Goal: Check status: Check status

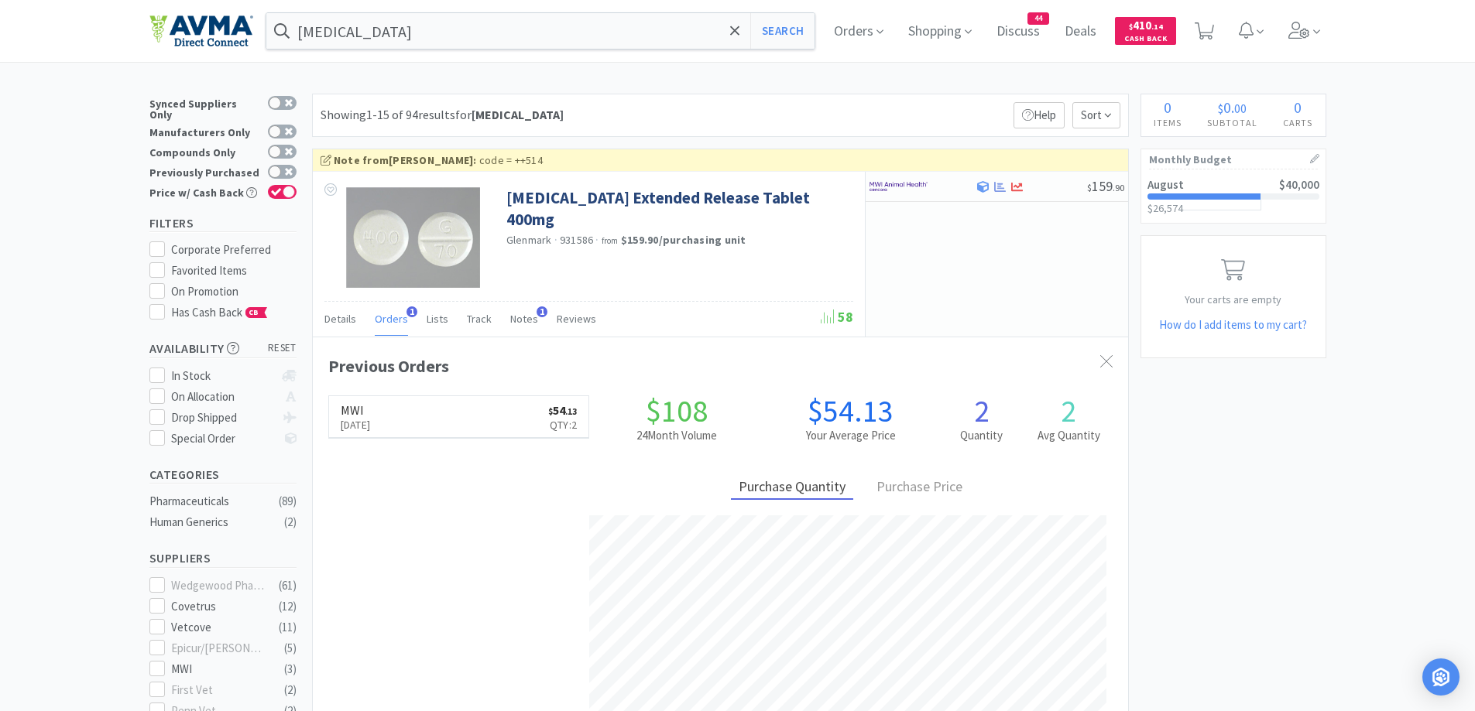
scroll to position [401, 815]
click at [785, 96] on div "Showing 1-15 of 94 results for [MEDICAL_DATA] Filters Help Sort" at bounding box center [720, 115] width 817 height 43
click at [1022, 39] on span "Discuss" at bounding box center [1018, 31] width 56 height 62
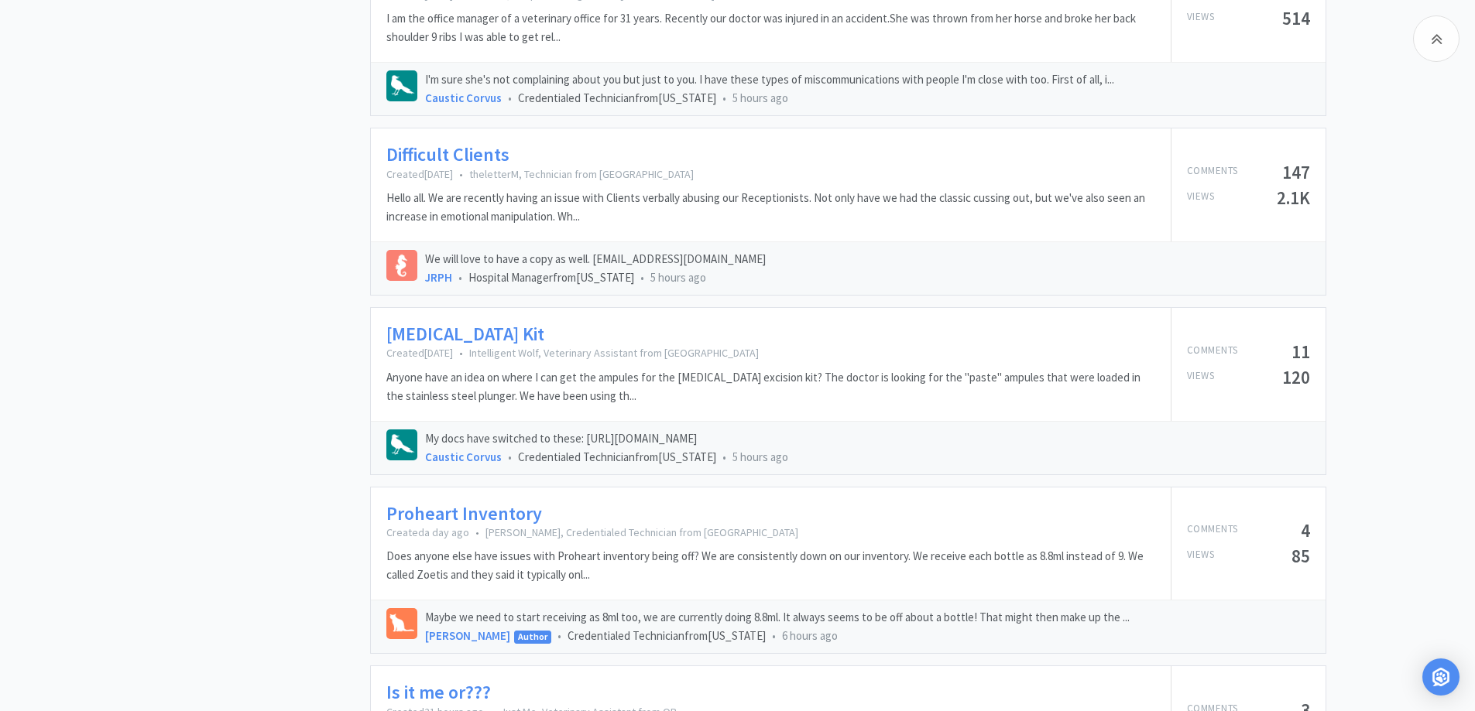
scroll to position [1858, 0]
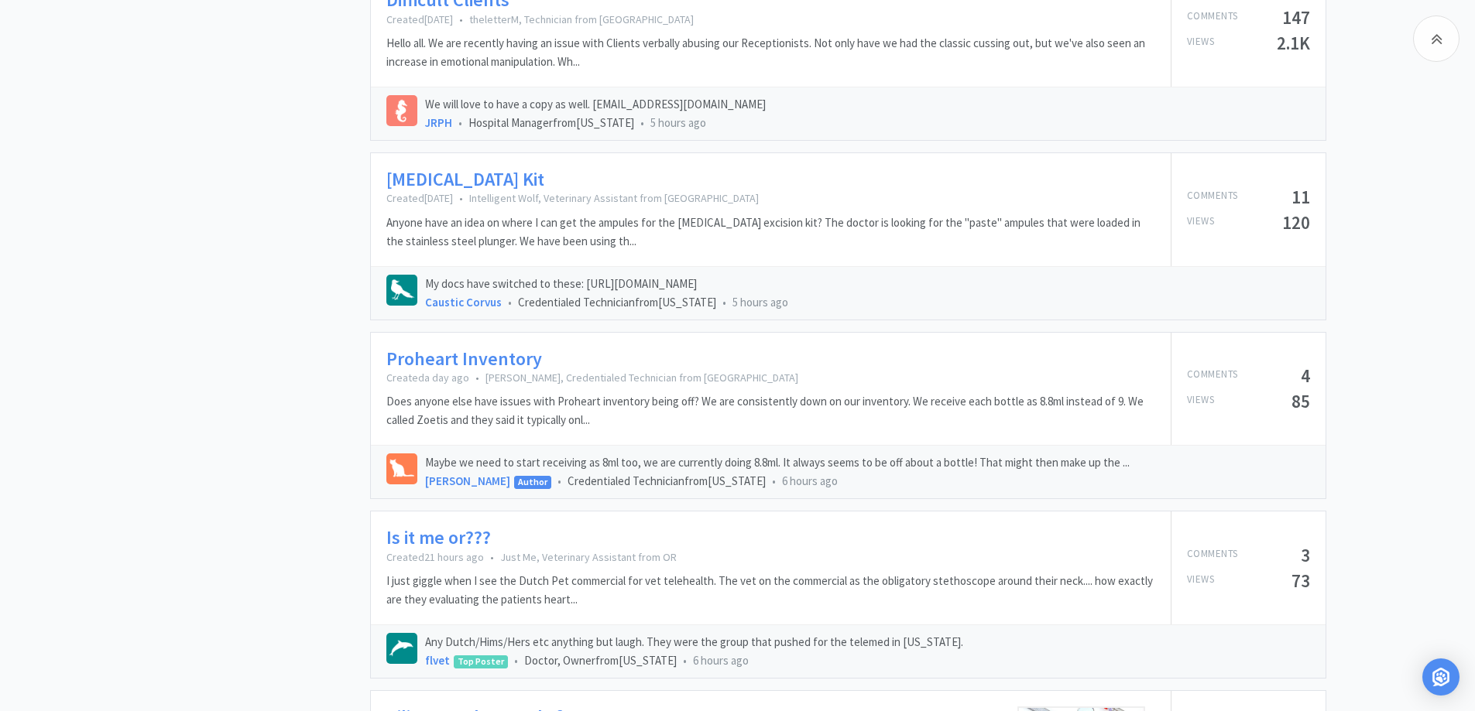
click at [511, 371] on link "Proheart Inventory" at bounding box center [464, 359] width 156 height 22
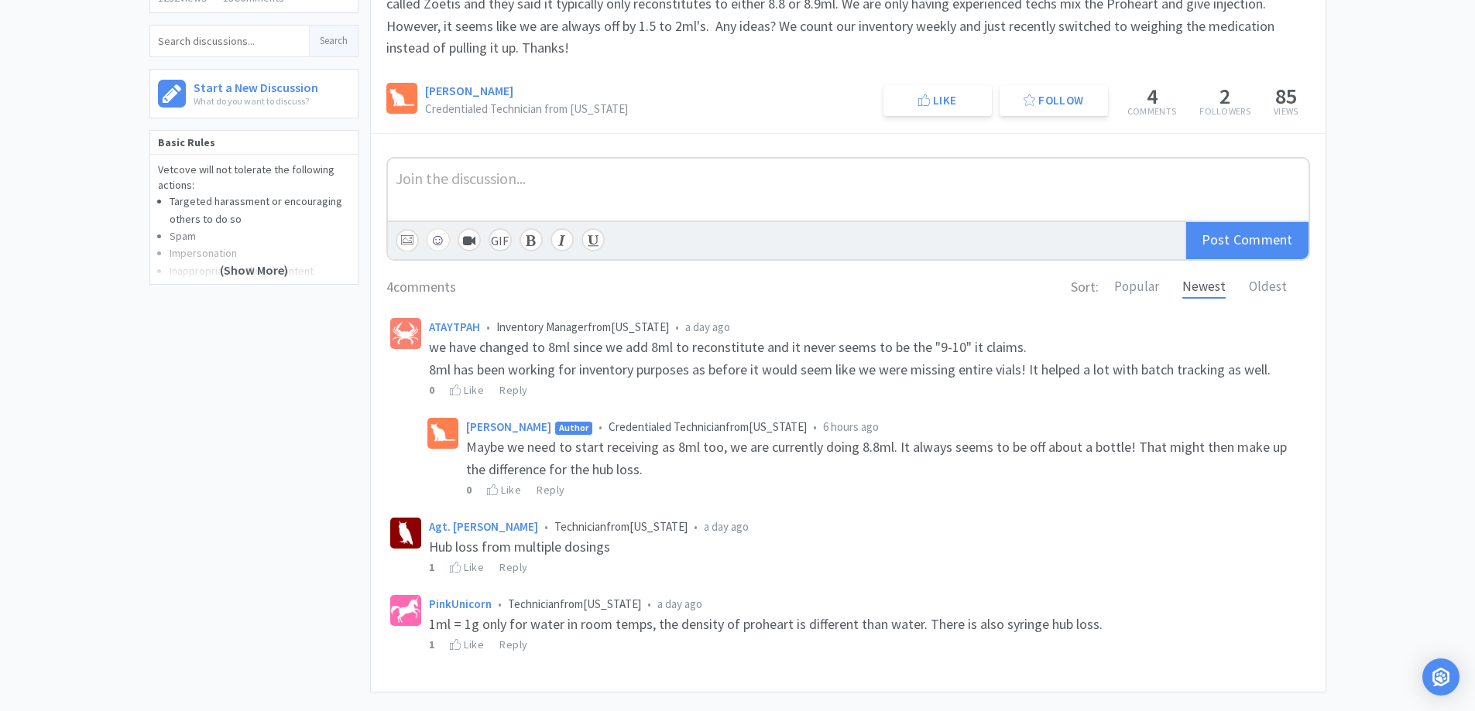
scroll to position [310, 0]
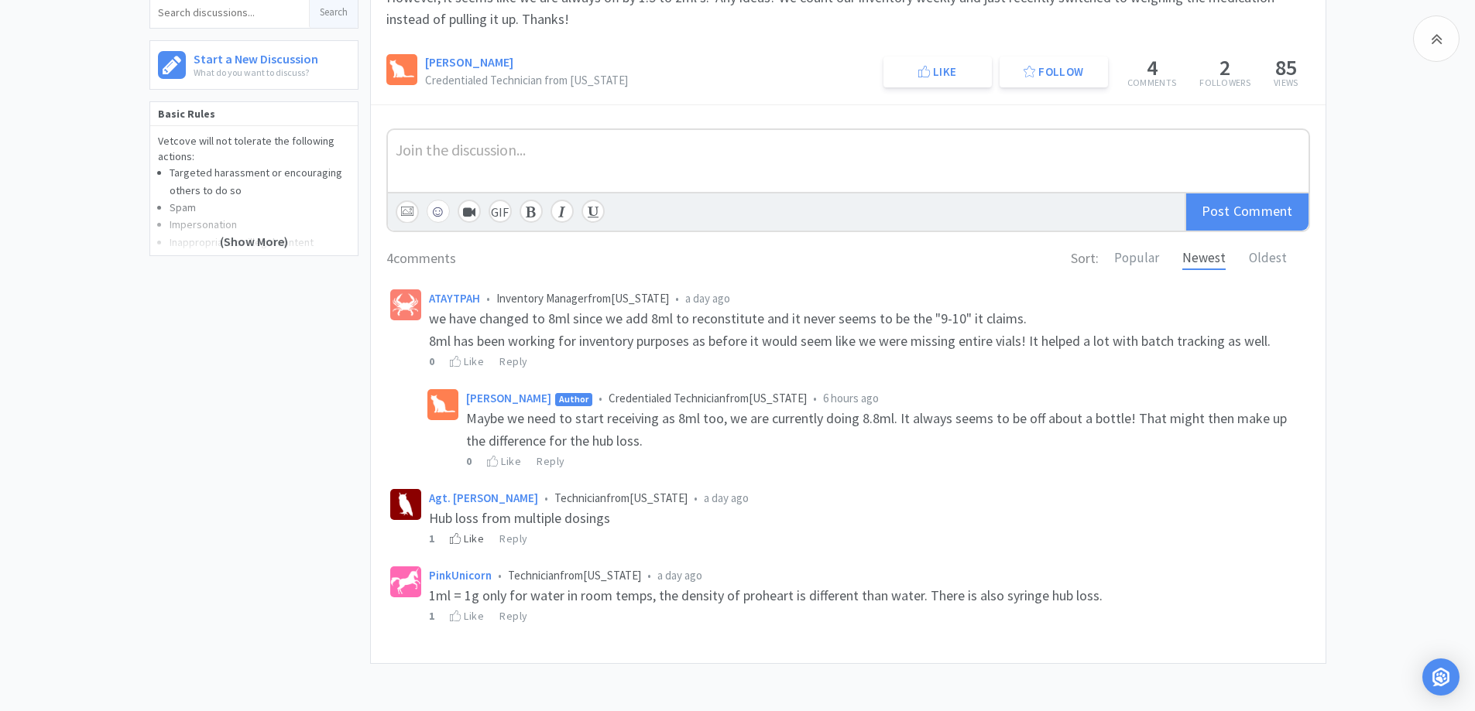
click at [462, 536] on div "Like" at bounding box center [467, 538] width 34 height 17
click at [457, 358] on icon at bounding box center [456, 361] width 12 height 11
click at [181, 381] on div "Related Threads inventory 109 Views • 1 Comments Inventory Amounts 275 Views • …" at bounding box center [259, 261] width 221 height 859
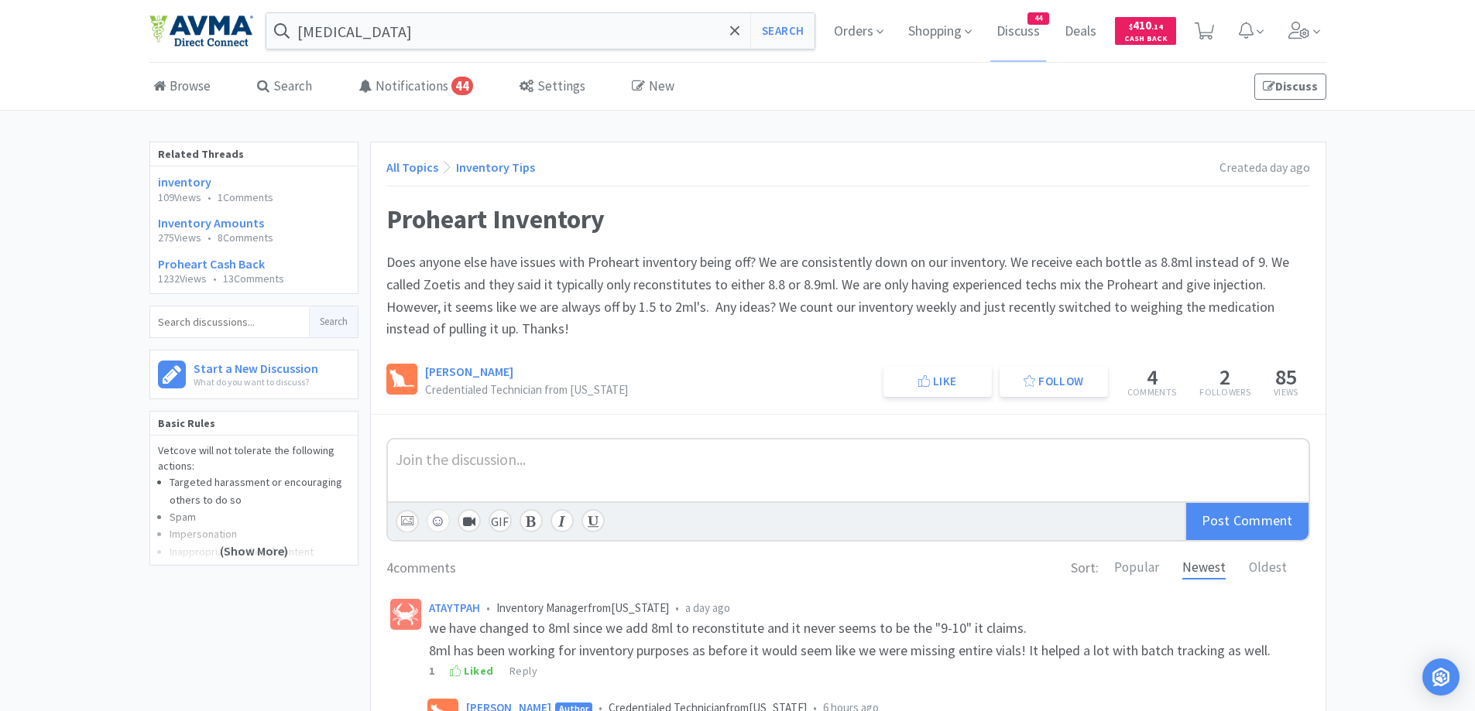
click at [401, 159] on link "All Topics" at bounding box center [412, 166] width 52 height 15
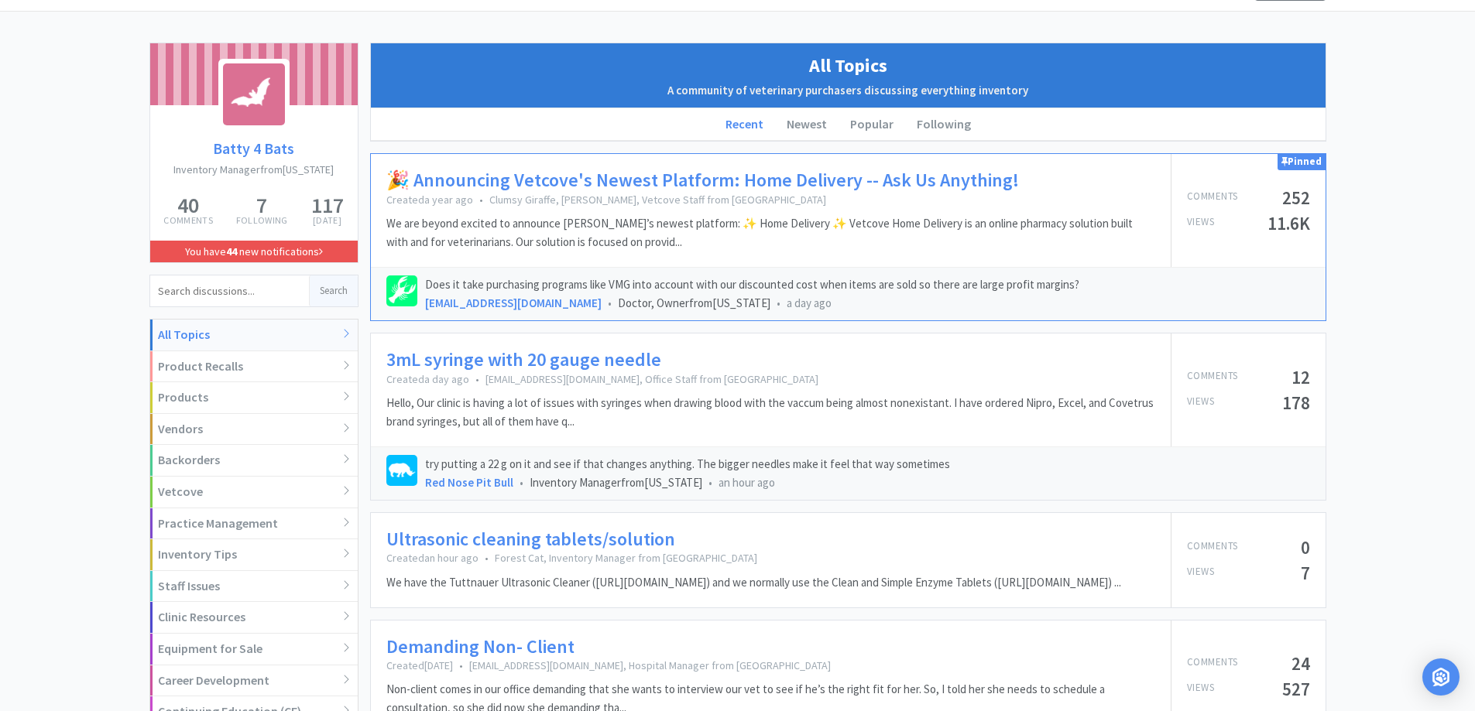
scroll to position [155, 0]
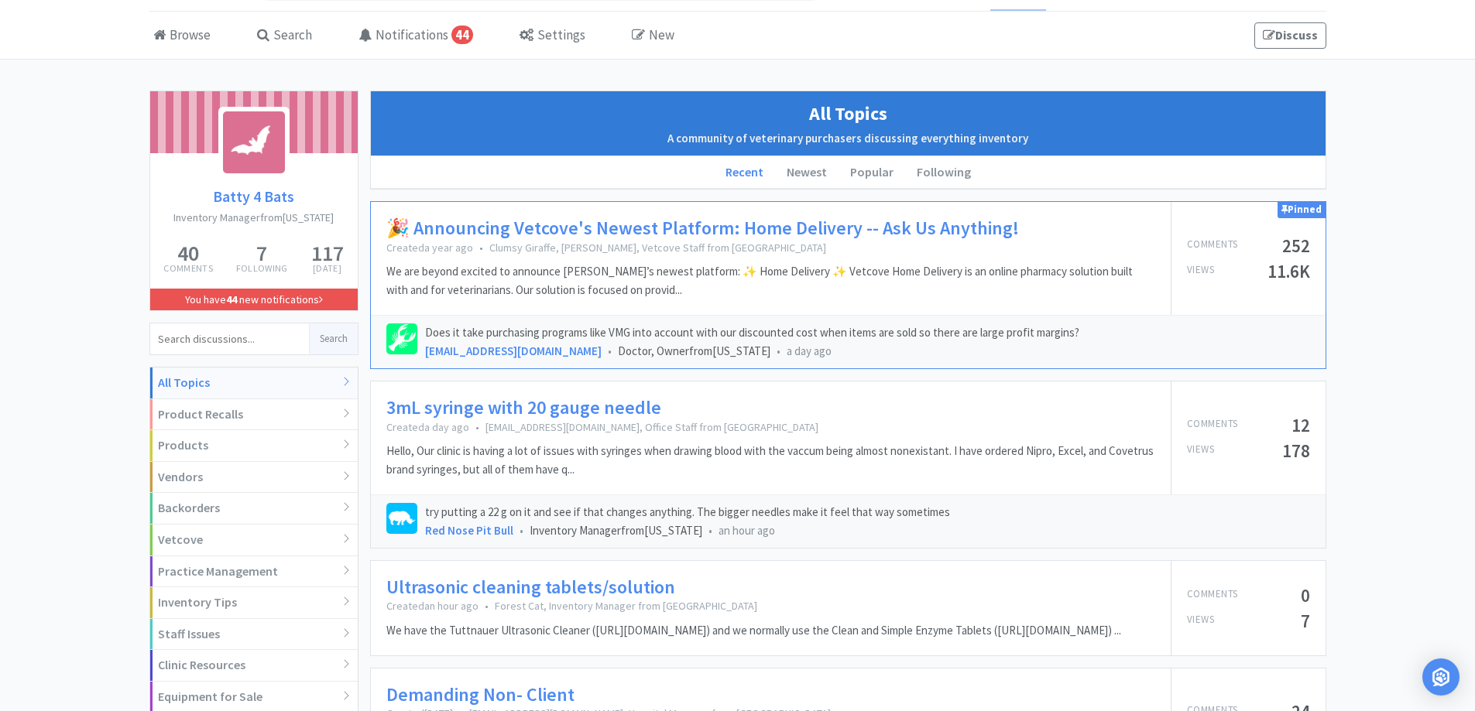
scroll to position [0, 0]
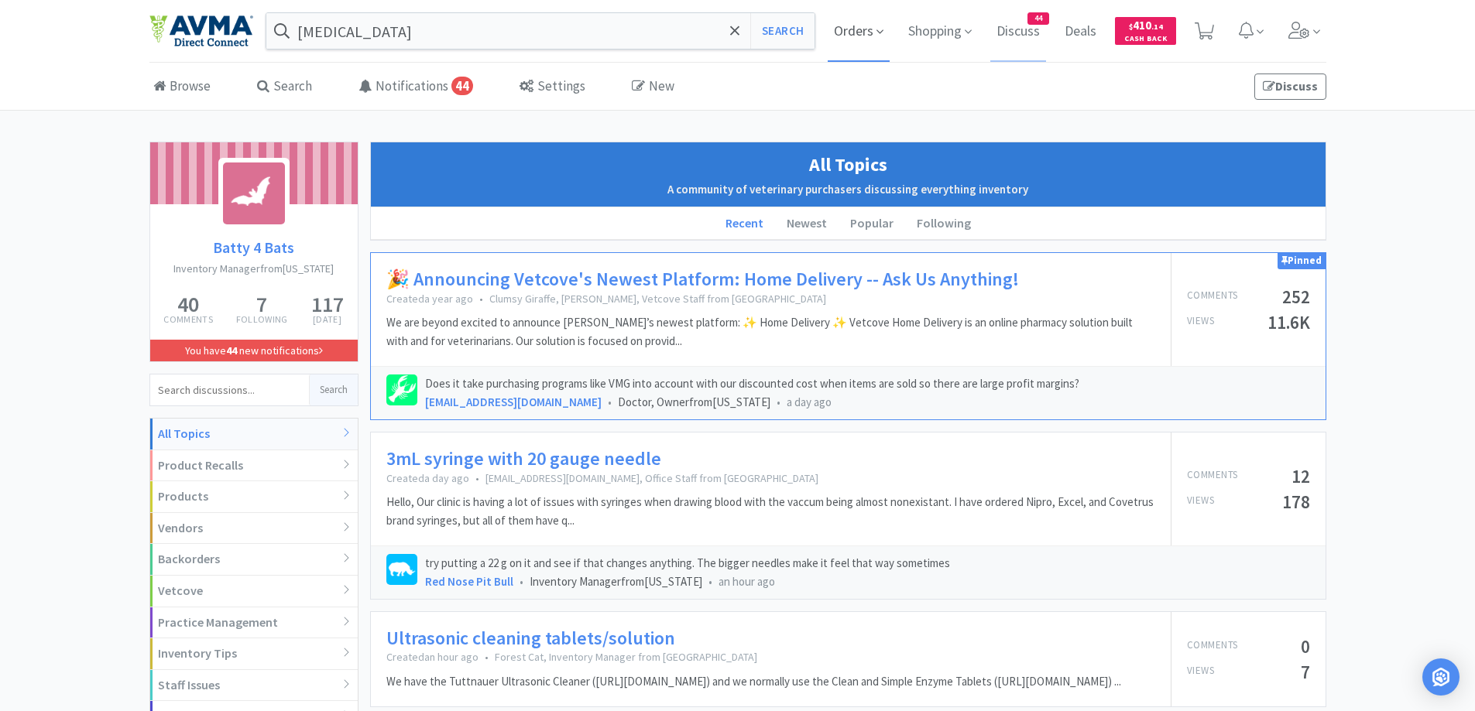
click at [862, 33] on span "Orders" at bounding box center [859, 31] width 62 height 62
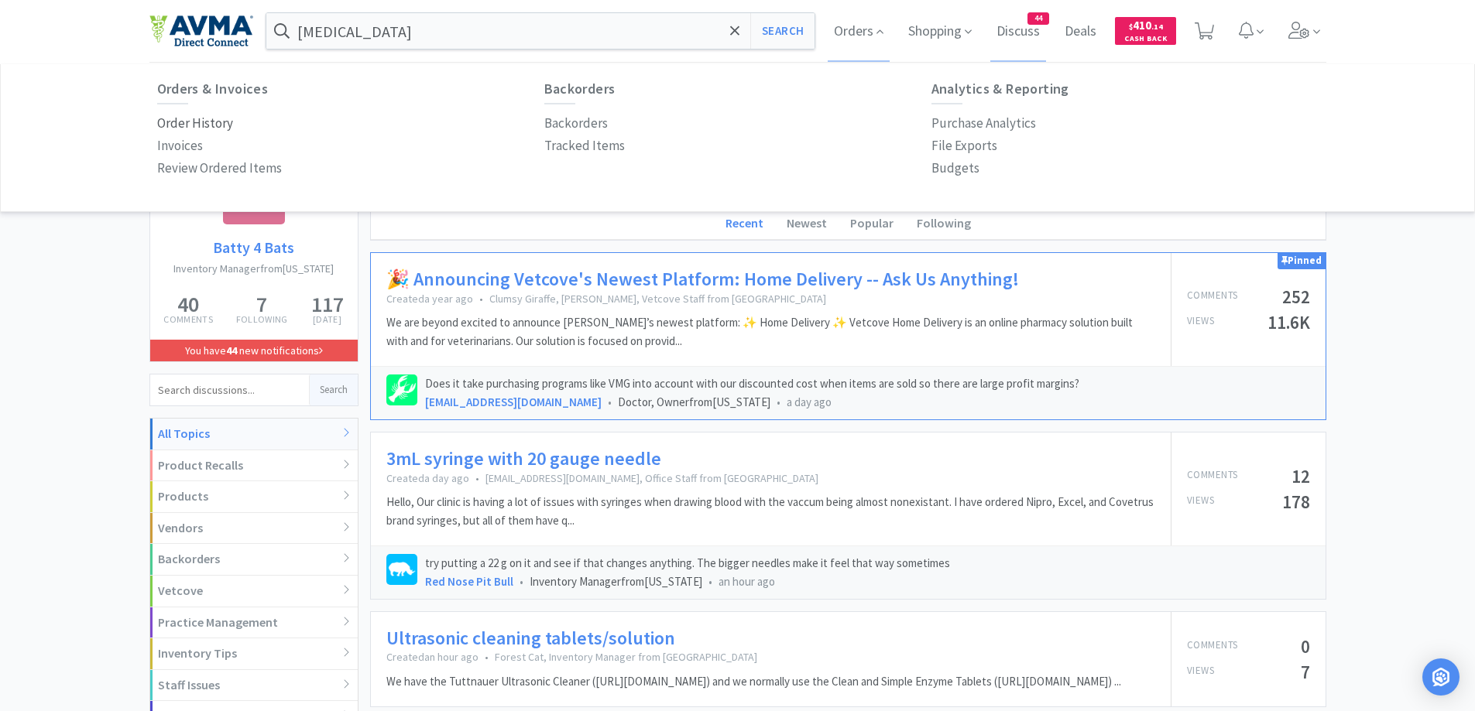
click at [183, 128] on p "Order History" at bounding box center [195, 123] width 76 height 21
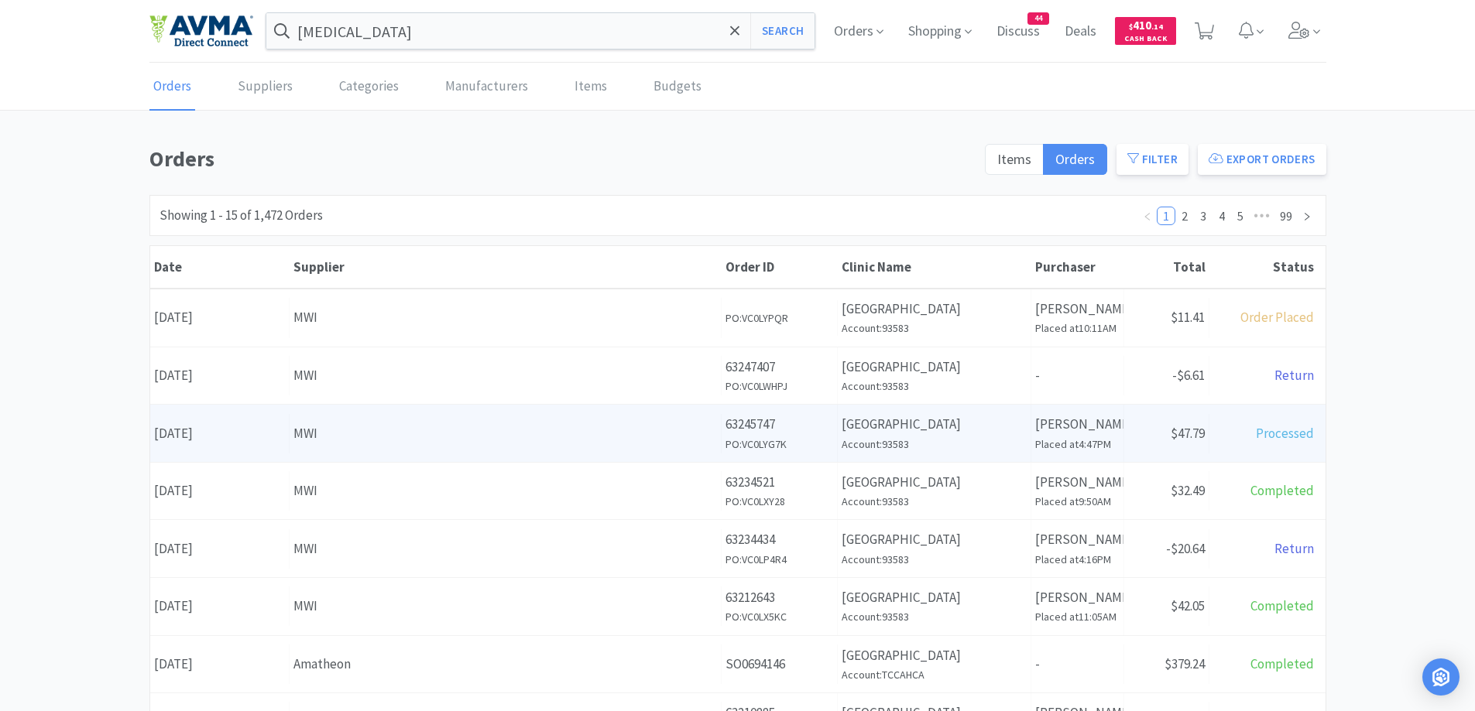
click at [523, 440] on div "MWI" at bounding box center [504, 433] width 423 height 21
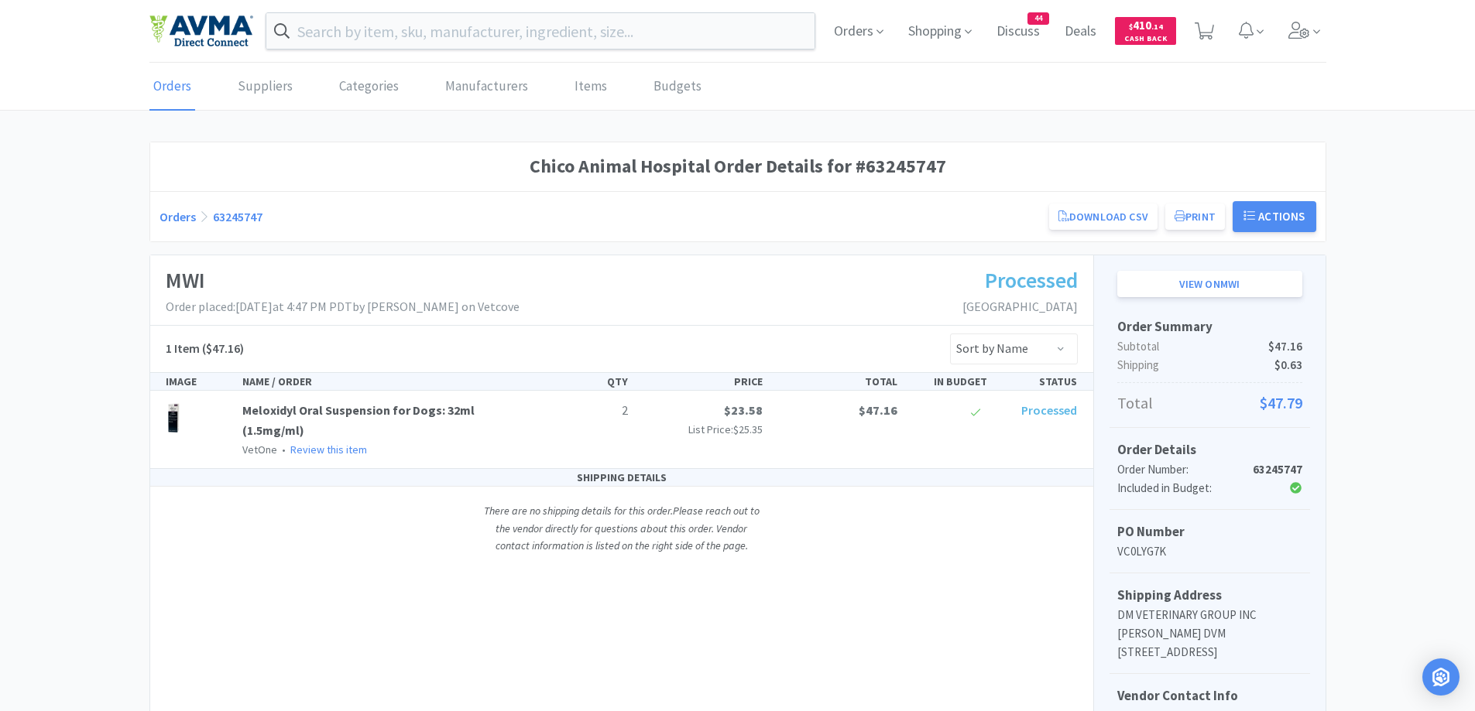
scroll to position [155, 0]
